Goal: Task Accomplishment & Management: Manage account settings

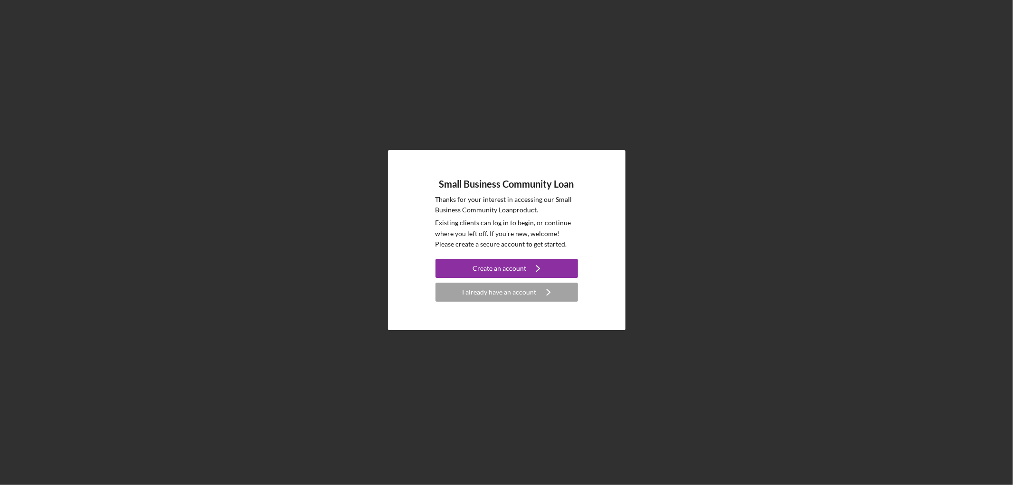
click at [910, 111] on div "Small Business Community Loan Thanks for your interest in accessing our Small B…" at bounding box center [507, 240] width 1004 height 480
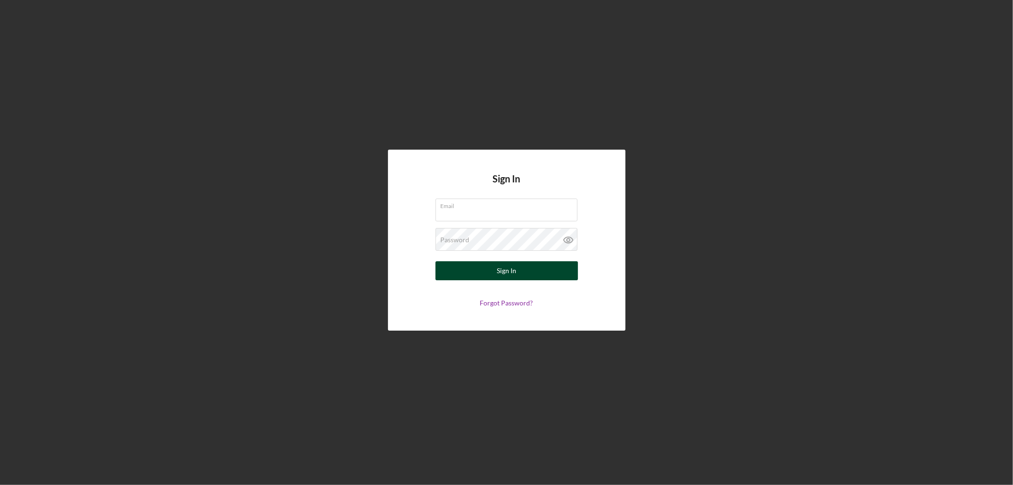
type input "[EMAIL_ADDRESS][DOMAIN_NAME]"
click at [503, 275] on div "Sign In" at bounding box center [506, 270] width 19 height 19
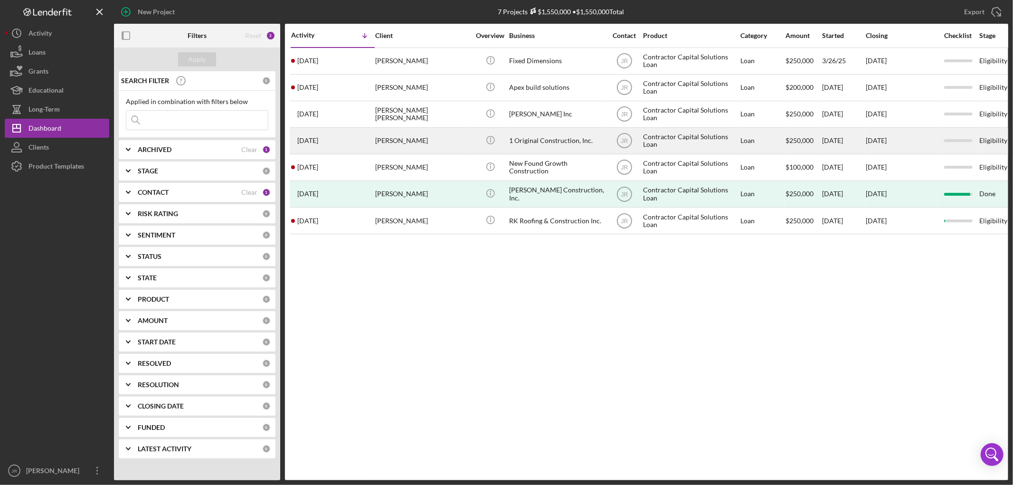
click at [379, 144] on div "[PERSON_NAME]" at bounding box center [422, 140] width 95 height 25
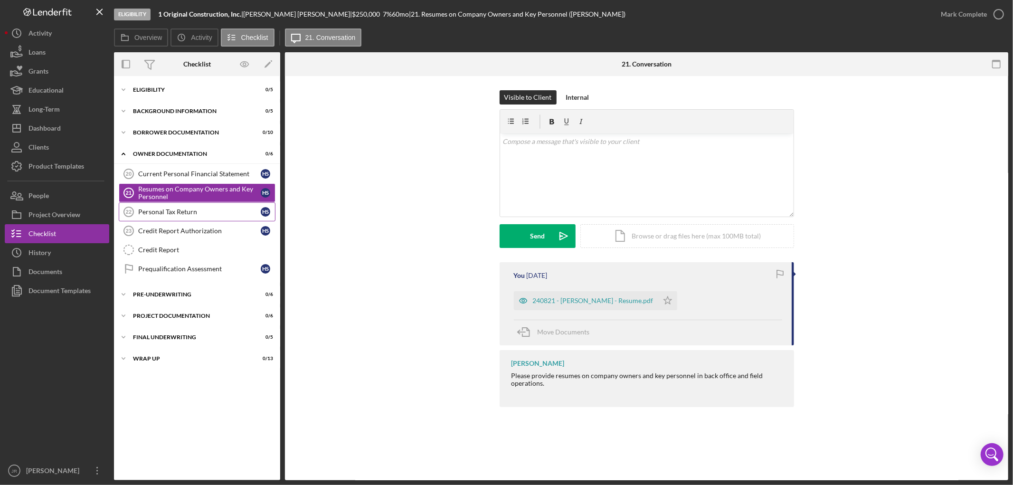
click at [197, 209] on div "Personal Tax Return" at bounding box center [199, 212] width 123 height 8
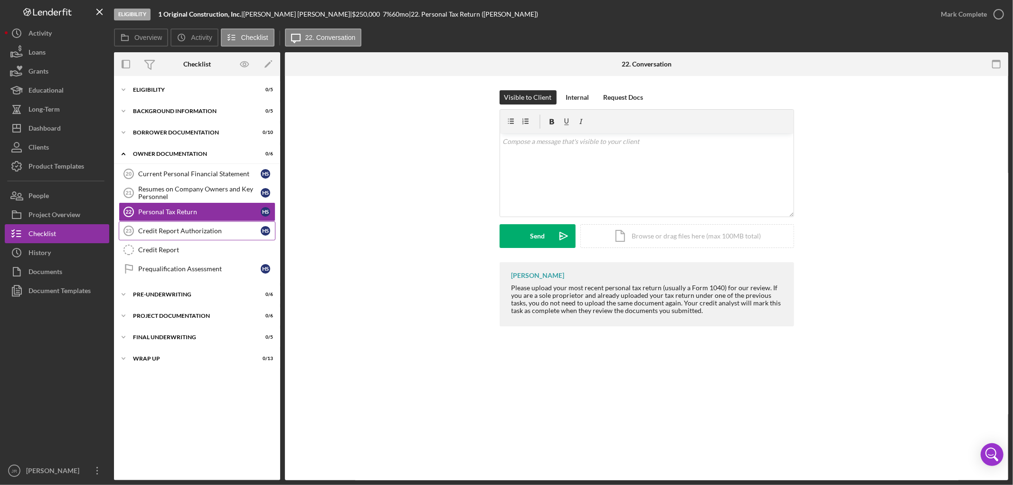
click at [191, 227] on div "Credit Report Authorization" at bounding box center [199, 231] width 123 height 8
